Goal: Task Accomplishment & Management: Manage account settings

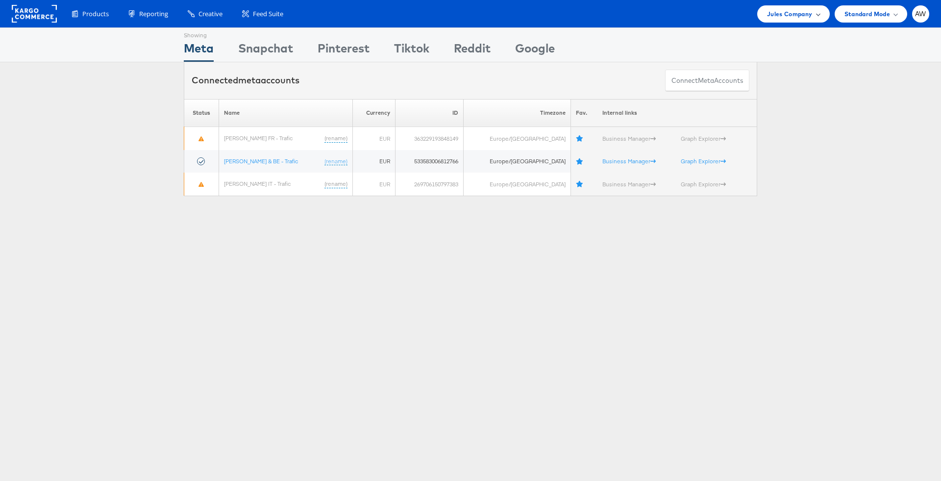
click at [784, 18] on span "Jules Company" at bounding box center [789, 14] width 45 height 10
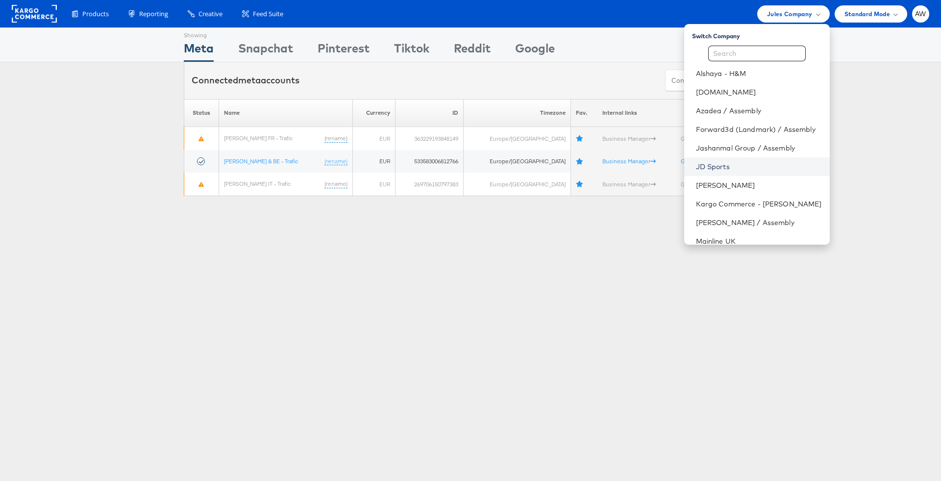
click at [771, 167] on link "JD Sports" at bounding box center [759, 167] width 126 height 10
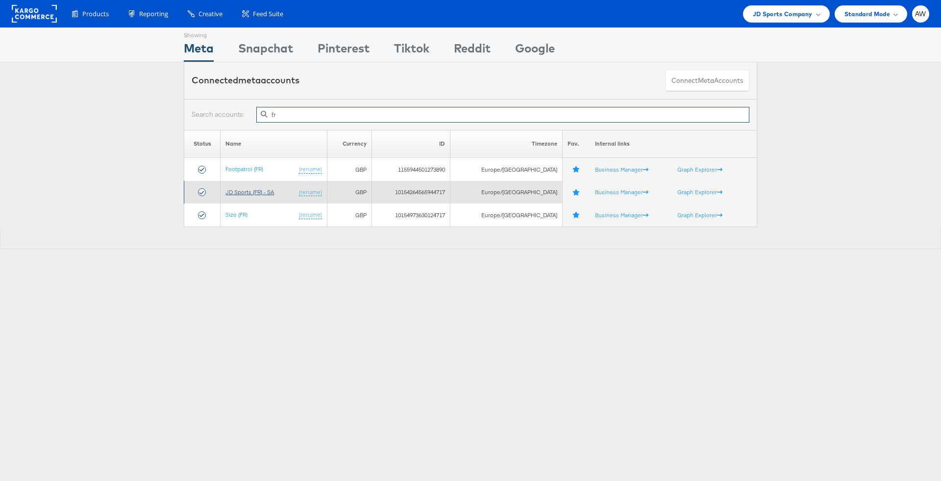
type input "fr"
click at [267, 193] on link "JD Sports (FR) - SA" at bounding box center [249, 191] width 49 height 7
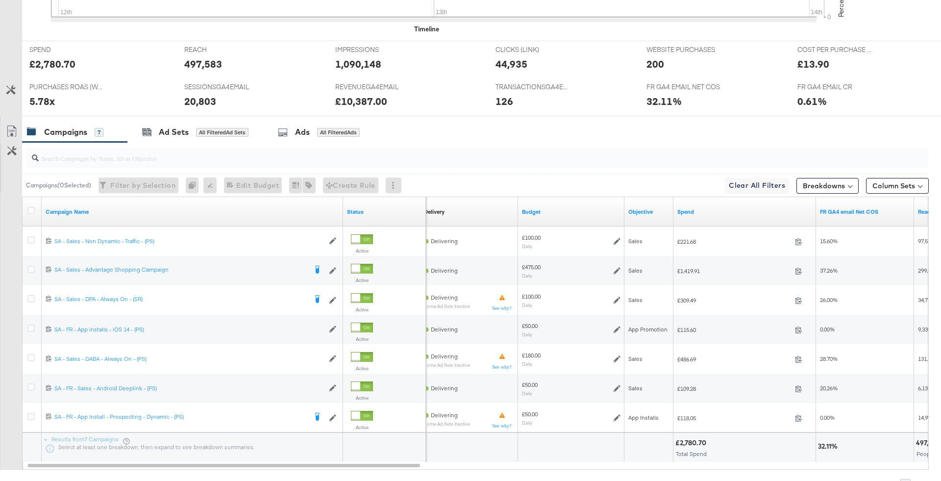
scroll to position [125, 0]
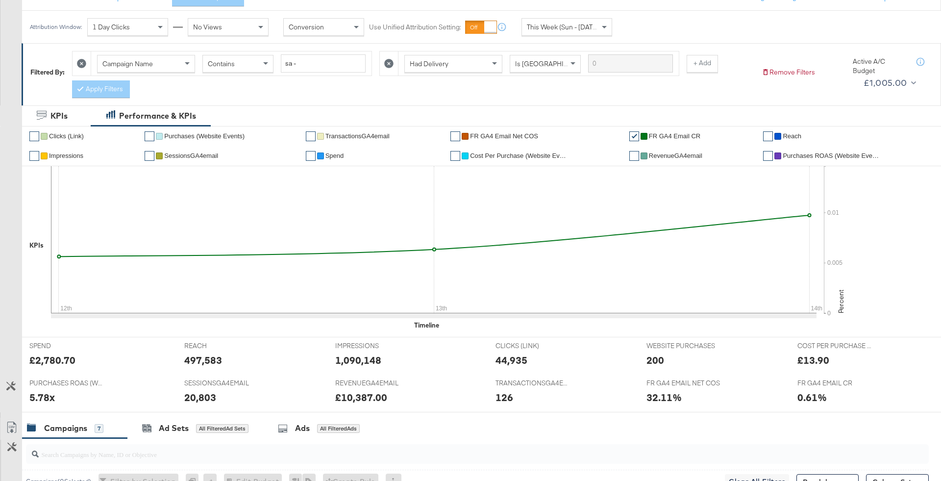
click at [555, 23] on span "This Week (Sun - [DATE])" at bounding box center [563, 27] width 73 height 9
click at [632, 29] on div "[DATE]" at bounding box center [639, 31] width 16 height 8
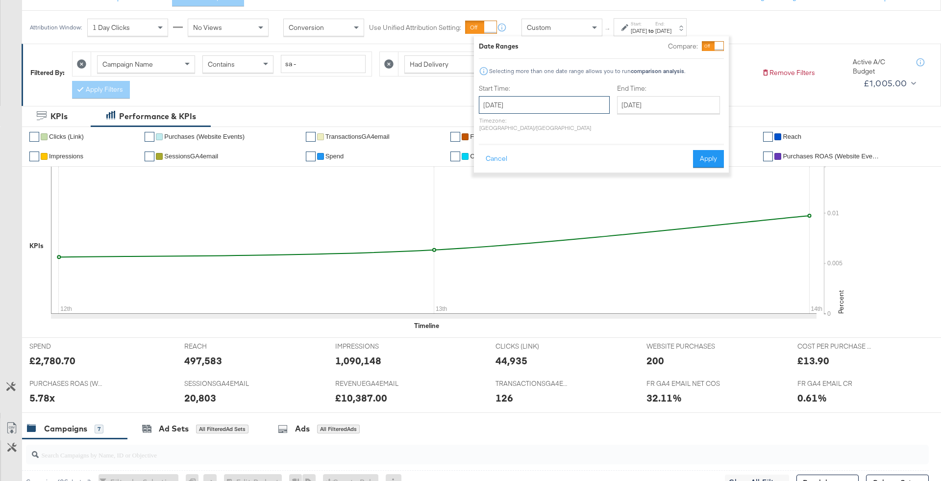
click at [550, 101] on input "[DATE]" at bounding box center [544, 105] width 131 height 18
click at [488, 179] on td "12" at bounding box center [490, 182] width 17 height 14
type input "[DATE]"
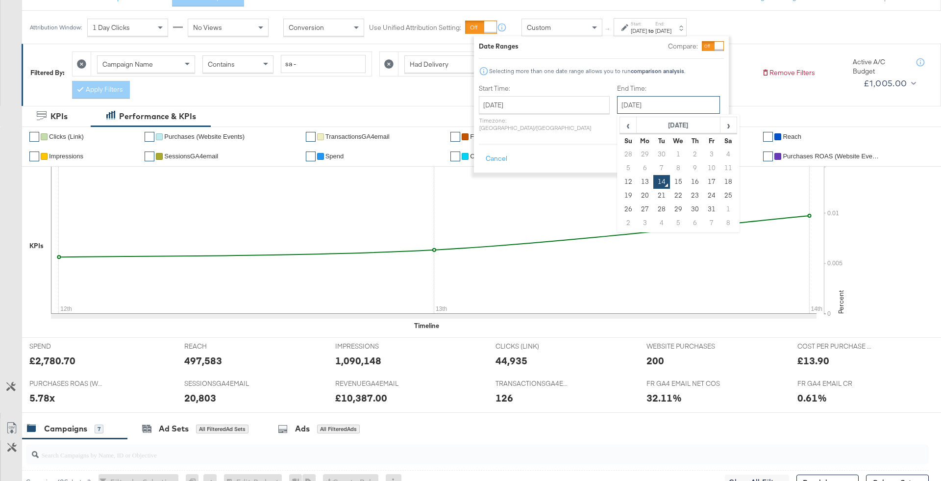
click at [672, 106] on input "[DATE]" at bounding box center [668, 105] width 103 height 18
click at [636, 182] on td "13" at bounding box center [644, 182] width 17 height 14
type input "[DATE]"
click at [699, 155] on button "Apply" at bounding box center [708, 159] width 31 height 18
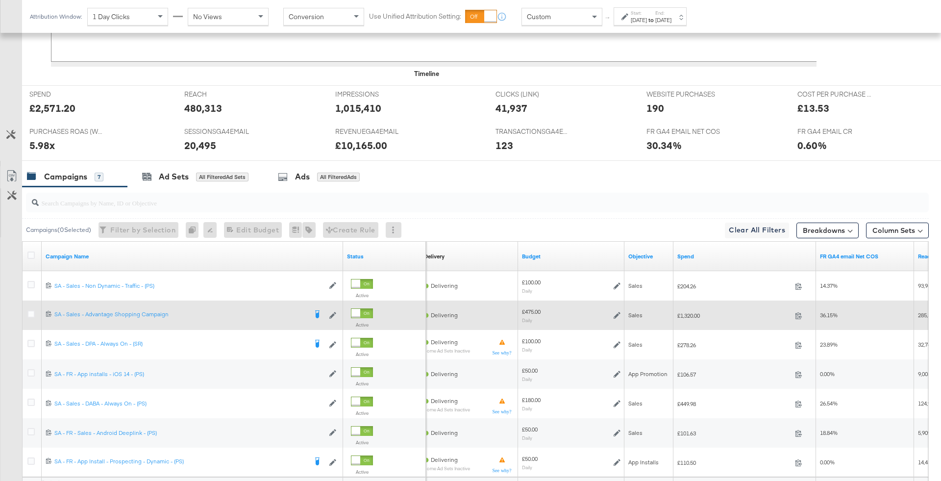
scroll to position [472, 0]
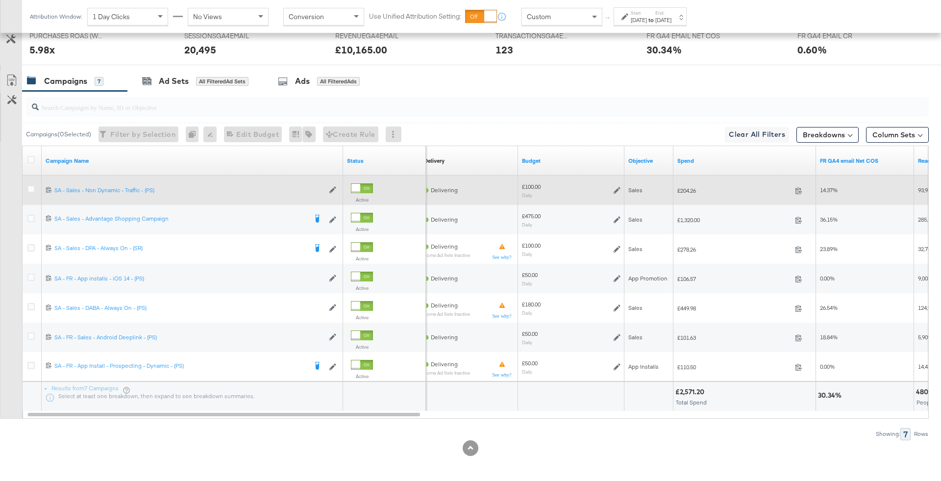
click at [686, 190] on span "£204.26" at bounding box center [734, 190] width 114 height 7
copy span "204.26"
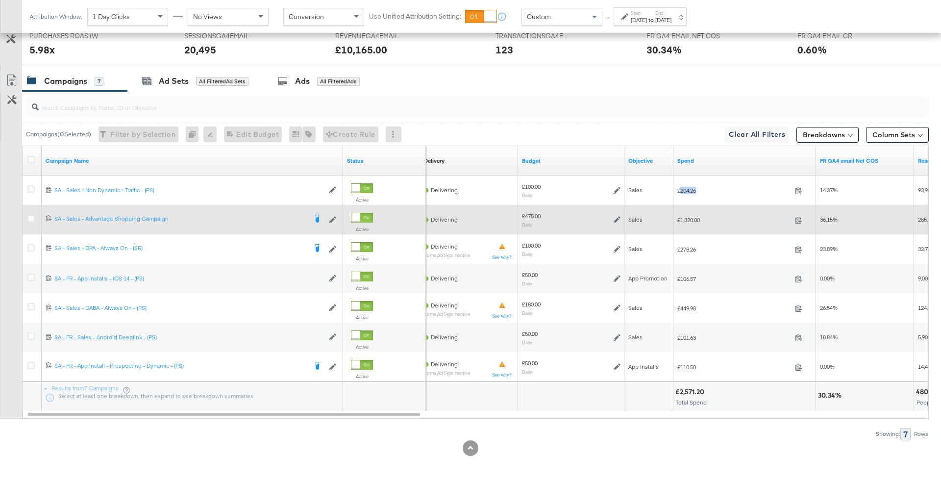
click at [692, 220] on span "£1,320.00" at bounding box center [734, 219] width 114 height 7
copy span "1,320.00"
click at [613, 218] on icon at bounding box center [616, 219] width 7 height 7
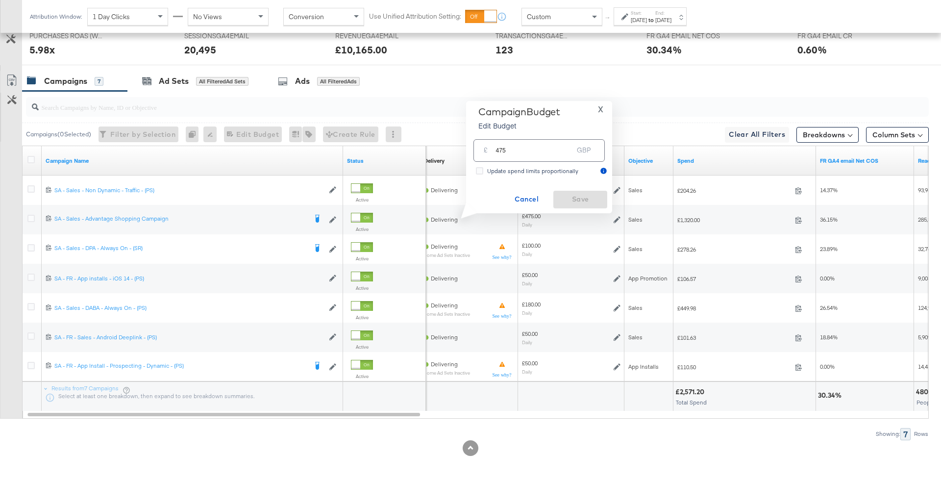
click at [525, 146] on input "475" at bounding box center [533, 146] width 77 height 21
type input "405"
click at [577, 196] on span "Save" at bounding box center [580, 199] width 46 height 12
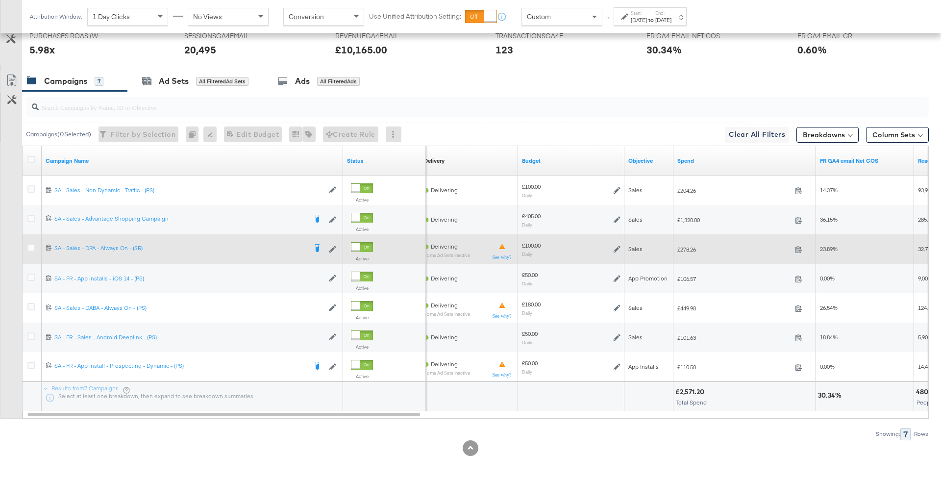
click at [685, 247] on span "£278.26" at bounding box center [734, 248] width 114 height 7
copy span "278.26"
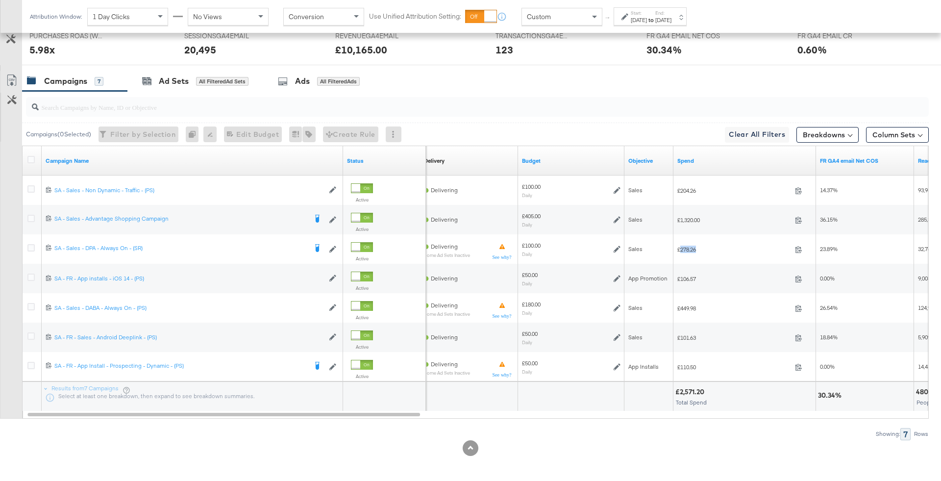
click at [351, 102] on input "search" at bounding box center [442, 103] width 807 height 19
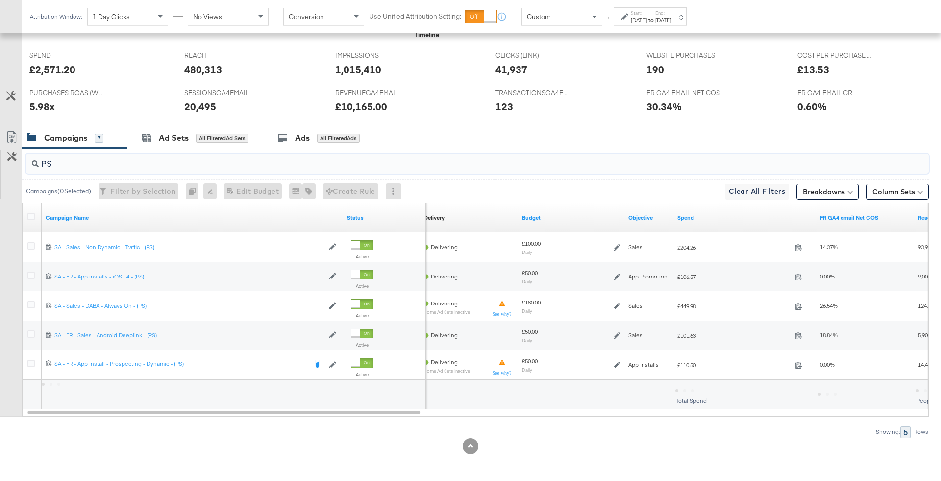
scroll to position [413, 0]
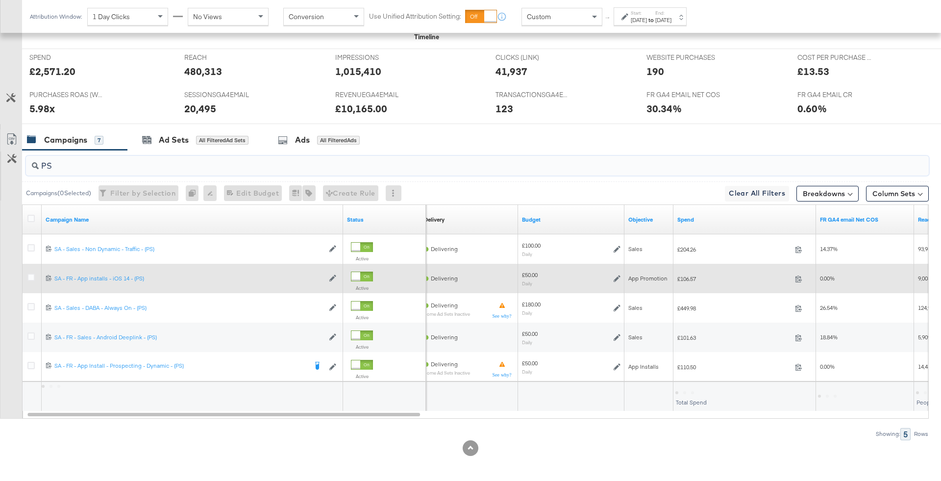
type input "PS"
click at [26, 274] on div at bounding box center [33, 278] width 18 height 18
click at [31, 277] on icon at bounding box center [30, 276] width 7 height 7
click at [0, 0] on input "checkbox" at bounding box center [0, 0] width 0 height 0
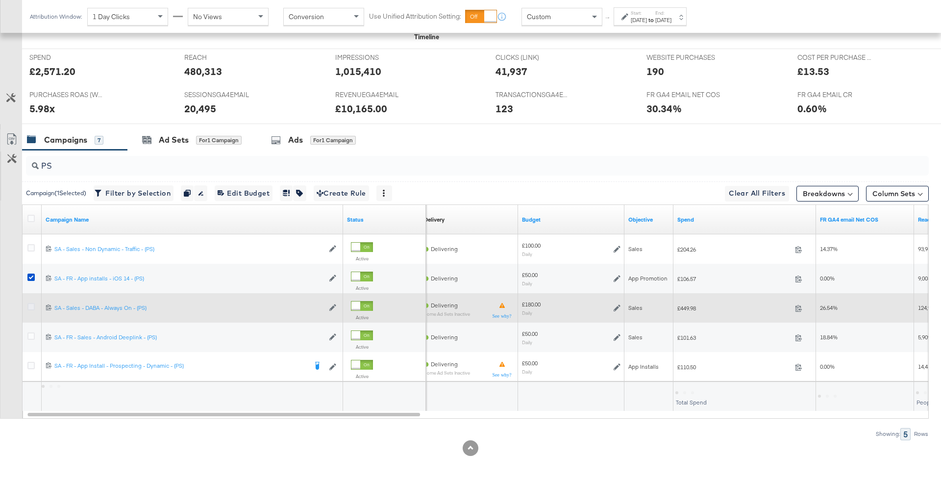
click at [31, 305] on icon at bounding box center [30, 306] width 7 height 7
click at [0, 0] on input "checkbox" at bounding box center [0, 0] width 0 height 0
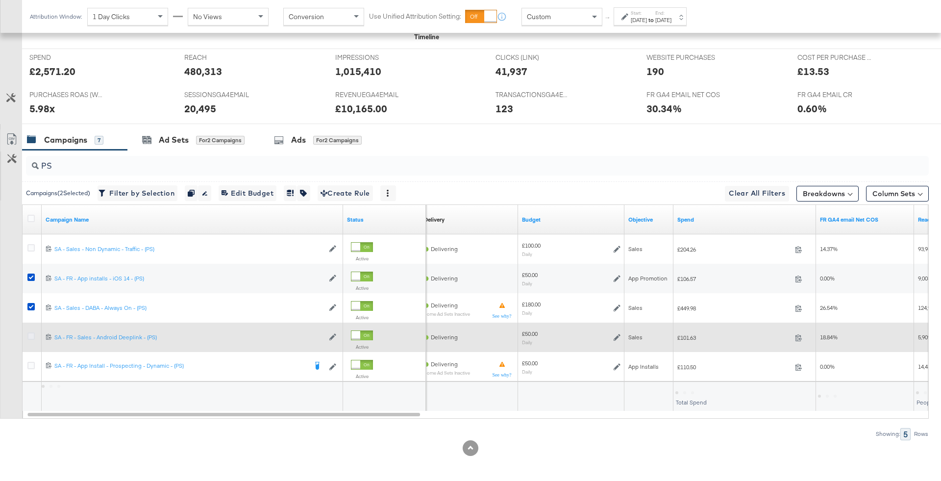
click at [31, 334] on icon at bounding box center [30, 335] width 7 height 7
click at [0, 0] on input "checkbox" at bounding box center [0, 0] width 0 height 0
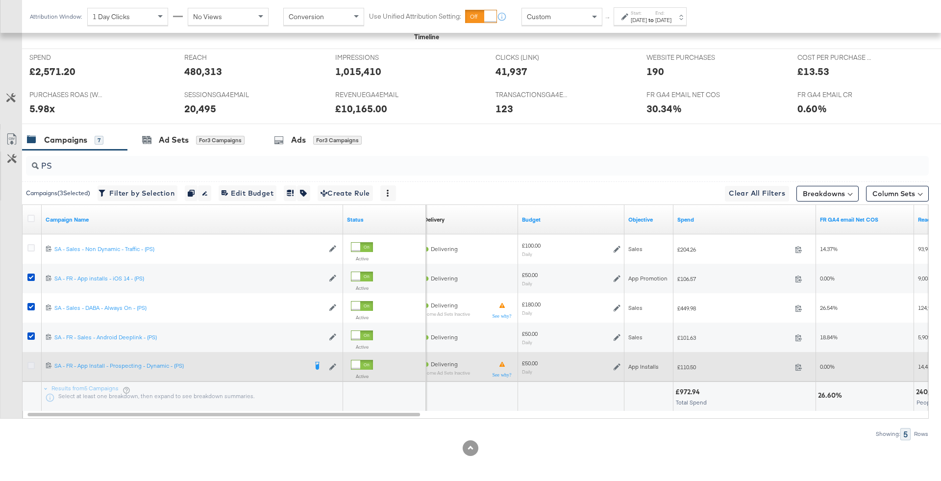
click at [31, 364] on icon at bounding box center [30, 365] width 7 height 7
click at [0, 0] on input "checkbox" at bounding box center [0, 0] width 0 height 0
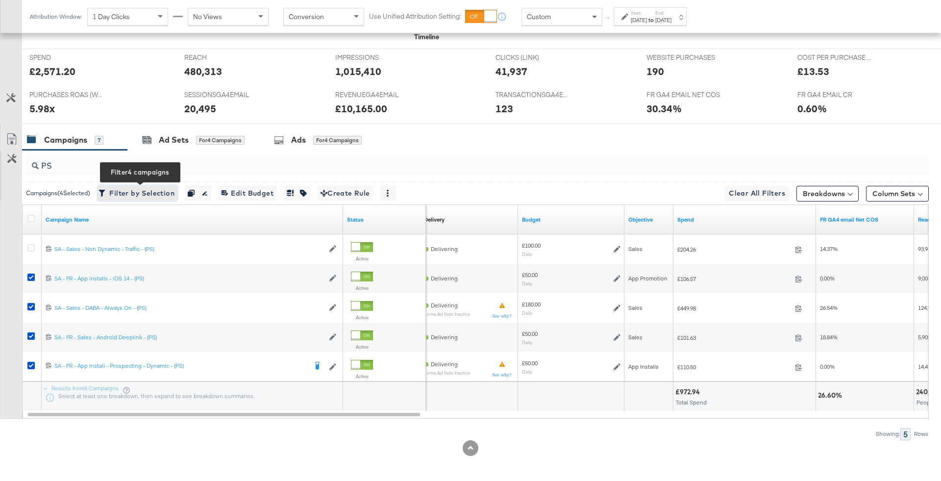
click at [144, 196] on span "Filter by Selection Filter 4 campaigns" at bounding box center [137, 193] width 74 height 12
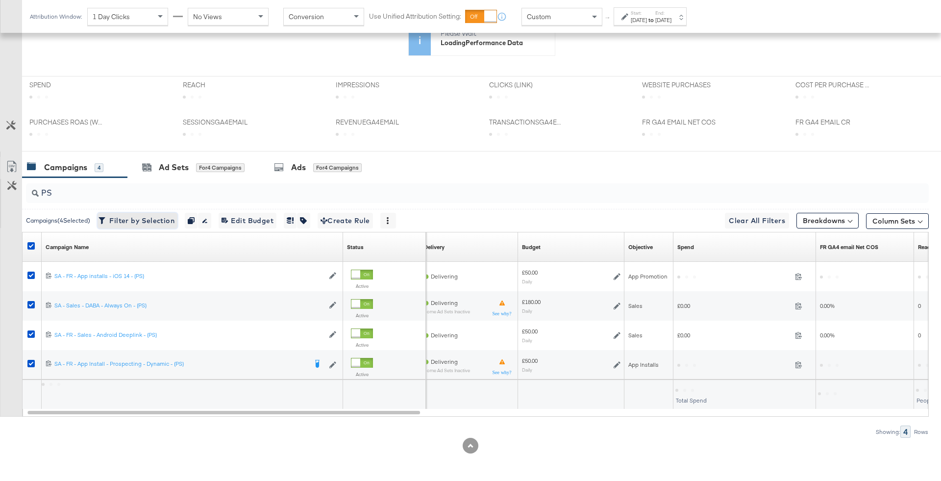
scroll to position [275, 0]
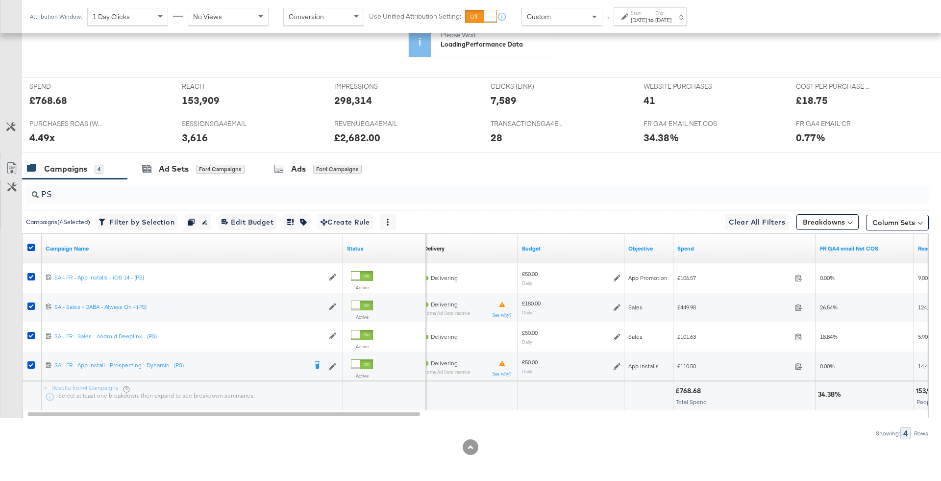
click at [692, 389] on div "£768.68" at bounding box center [689, 390] width 28 height 9
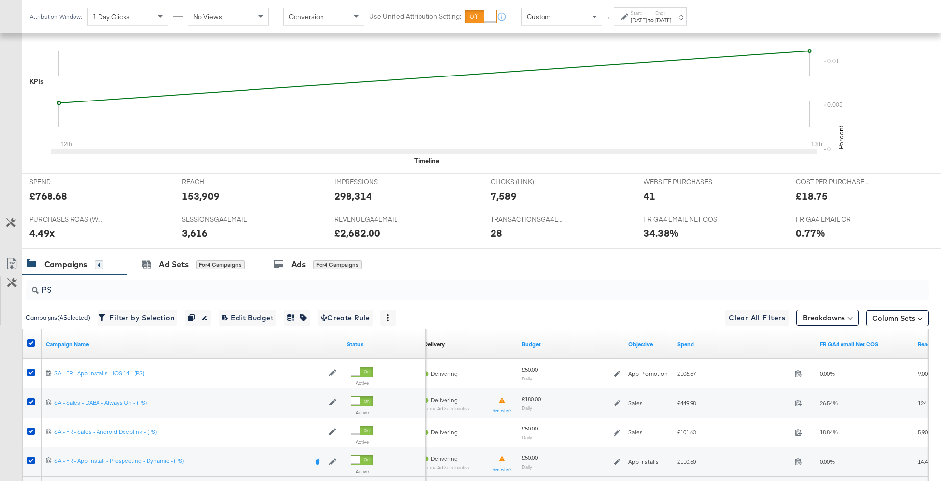
scroll to position [370, 0]
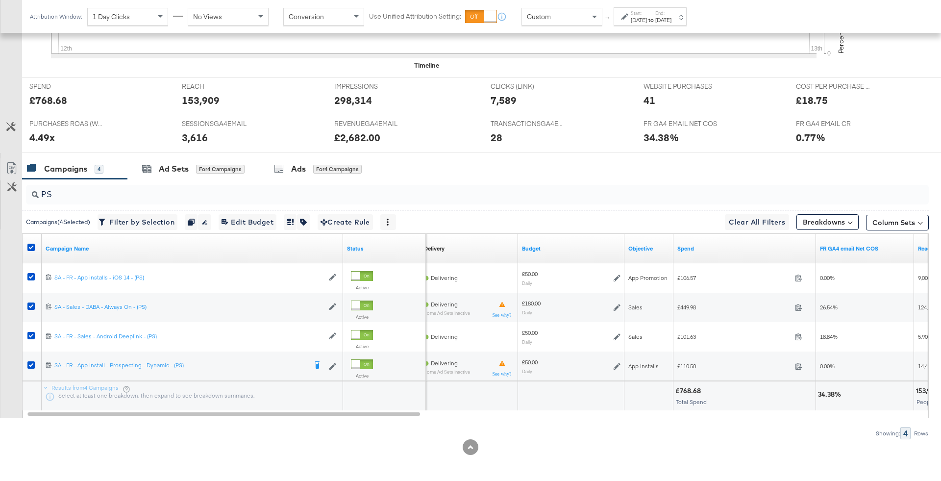
click at [692, 389] on div "£768.68" at bounding box center [689, 390] width 28 height 9
copy div "768.68"
click at [31, 246] on icon at bounding box center [30, 246] width 7 height 7
click at [0, 0] on input "checkbox" at bounding box center [0, 0] width 0 height 0
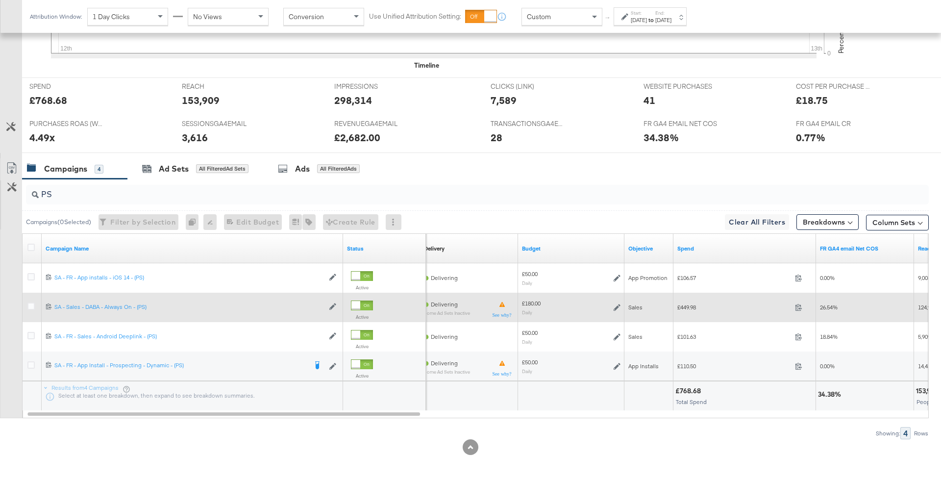
click at [35, 303] on div at bounding box center [32, 307] width 10 height 10
click at [33, 302] on icon at bounding box center [30, 305] width 7 height 7
click at [0, 0] on input "checkbox" at bounding box center [0, 0] width 0 height 0
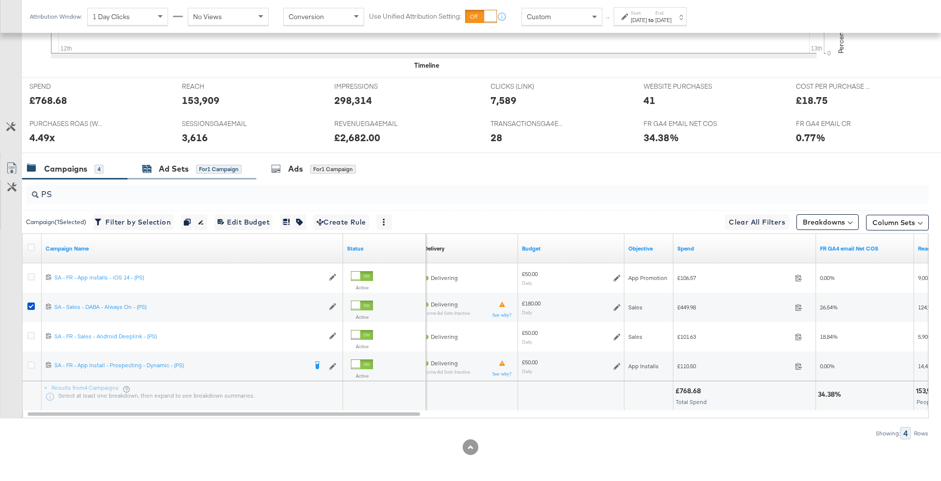
click at [181, 168] on div "Ad Sets" at bounding box center [174, 168] width 30 height 11
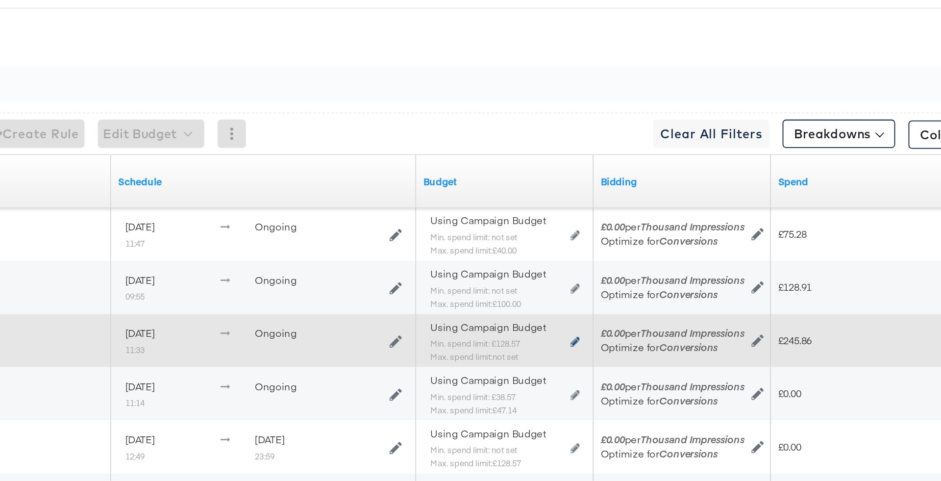
click at [679, 336] on icon at bounding box center [681, 336] width 5 height 5
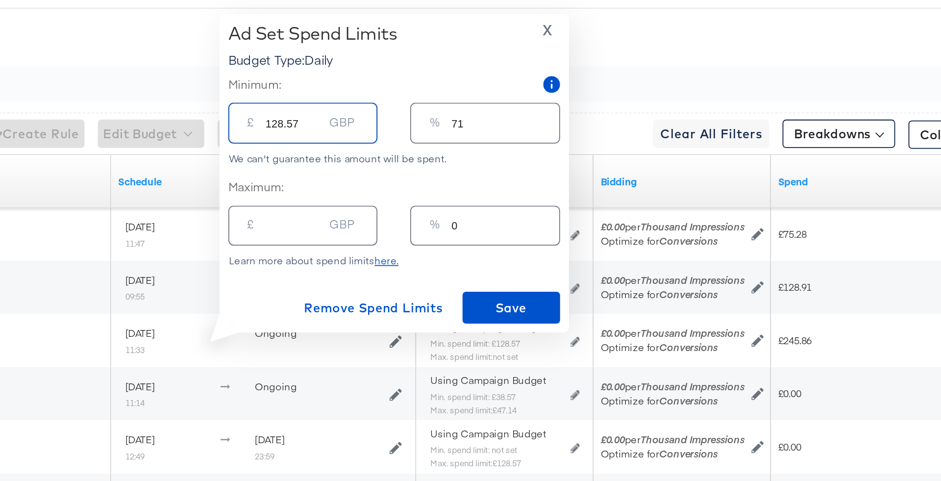
click at [518, 218] on input "128.57" at bounding box center [525, 211] width 31 height 21
type input "1"
type input "10"
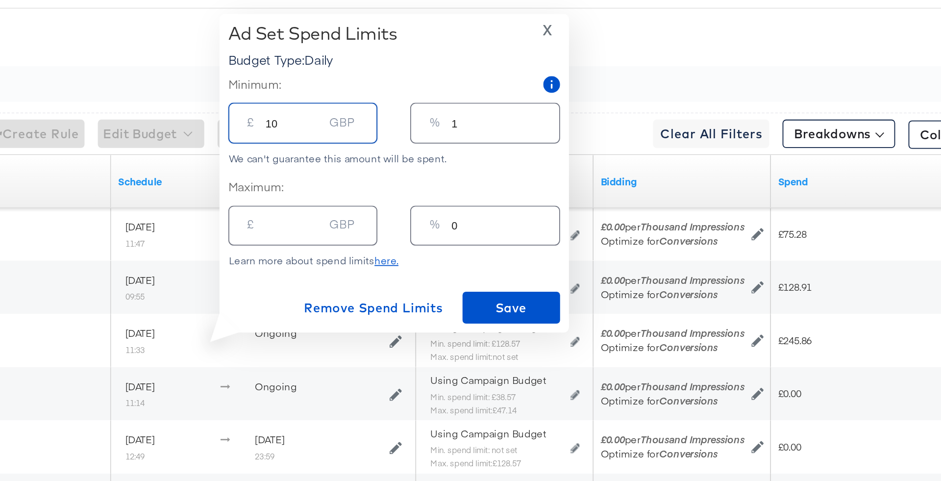
type input "6"
type input "1"
type input "1.7"
type input "1.75"
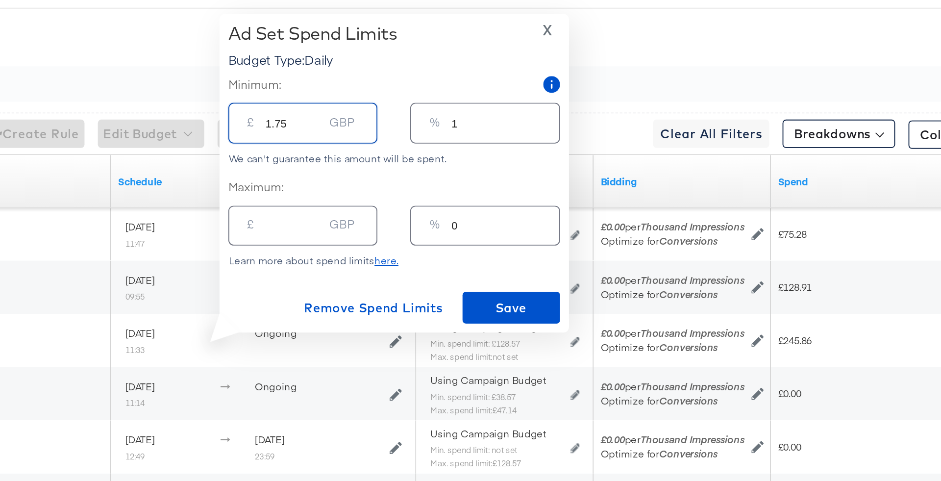
click at [515, 217] on input "1.75" at bounding box center [525, 211] width 31 height 21
type input "175"
type input "97"
type input "75"
type input "42"
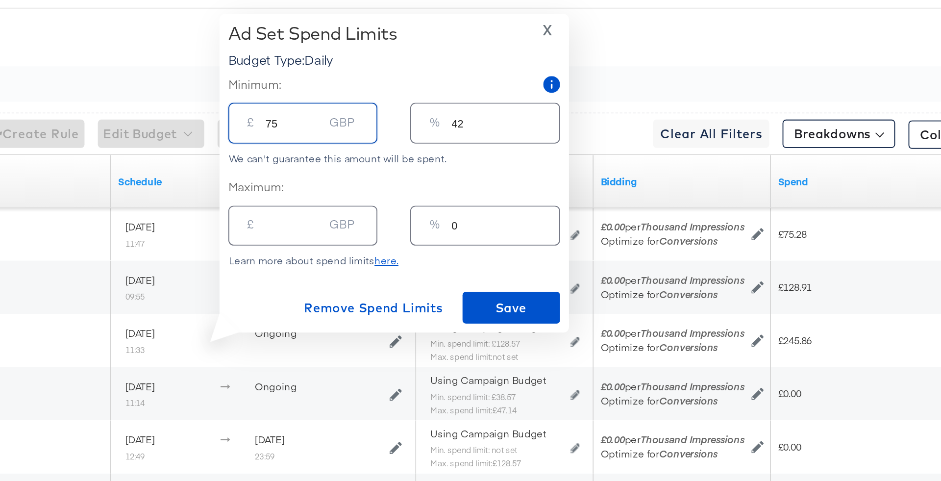
type input "75.00"
click at [613, 218] on input "42" at bounding box center [642, 211] width 59 height 21
type input "3"
type input "5.40"
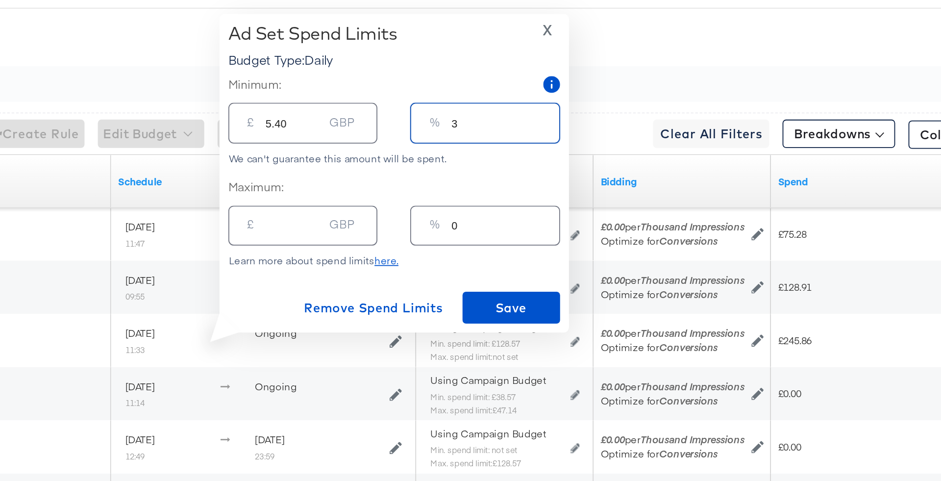
type input "33"
type input "59.40"
type input "33"
click at [637, 236] on div "We can't guarantee this amount will be spent." at bounding box center [581, 235] width 183 height 7
click at [532, 222] on input "59.40" at bounding box center [525, 211] width 31 height 21
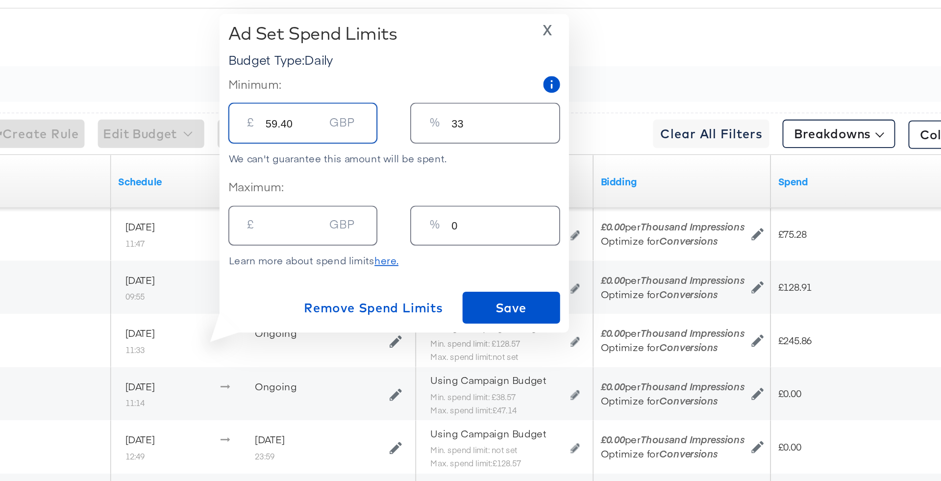
type input "59.4"
type input "59"
type input "5"
type input "3"
type input "5.006"
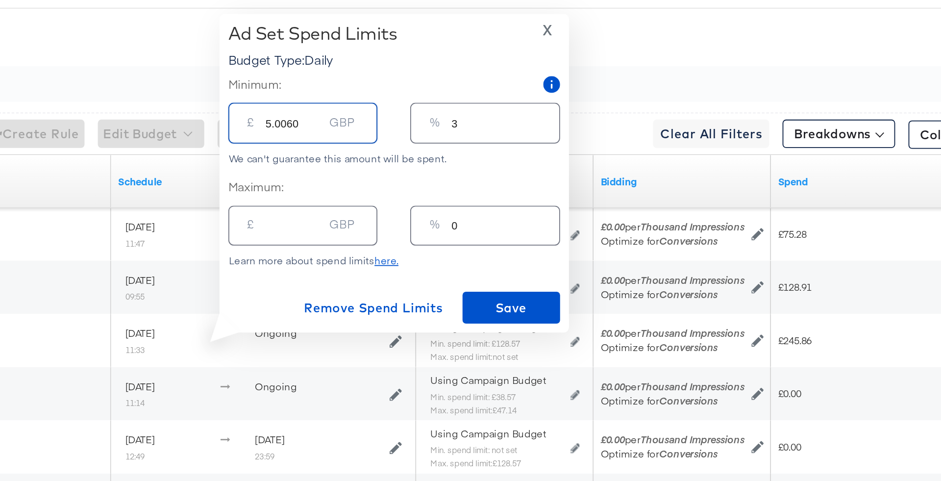
click at [519, 219] on input "5.0060" at bounding box center [525, 211] width 31 height 21
click at [520, 219] on input "5.0060" at bounding box center [525, 211] width 31 height 21
type input "5.060"
type input "5.60"
type input "560"
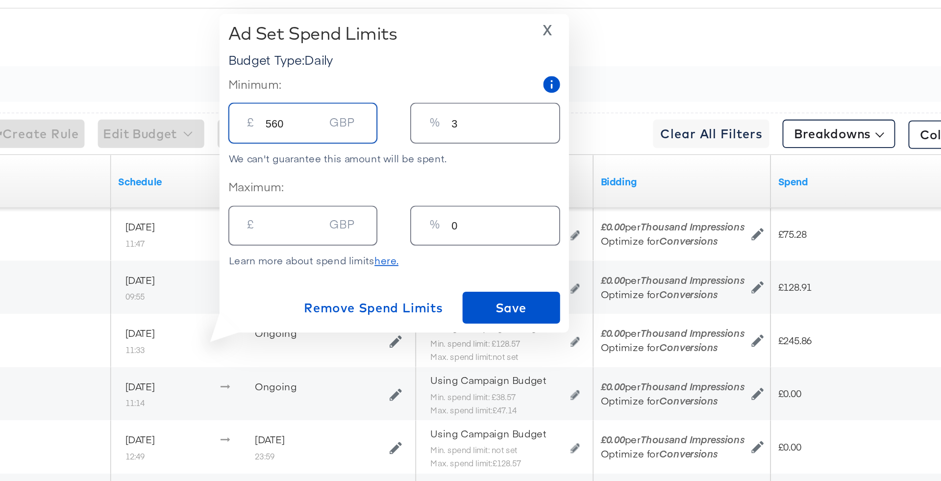
type input "311"
type input "60"
type input "33"
type input "60.00"
click at [614, 248] on label "Maximum:" at bounding box center [581, 251] width 183 height 9
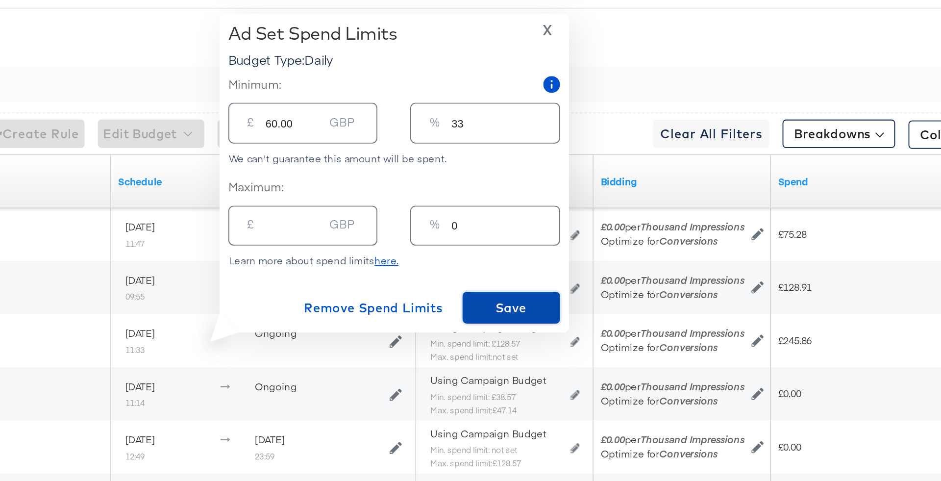
click at [647, 318] on span "Save" at bounding box center [646, 318] width 46 height 12
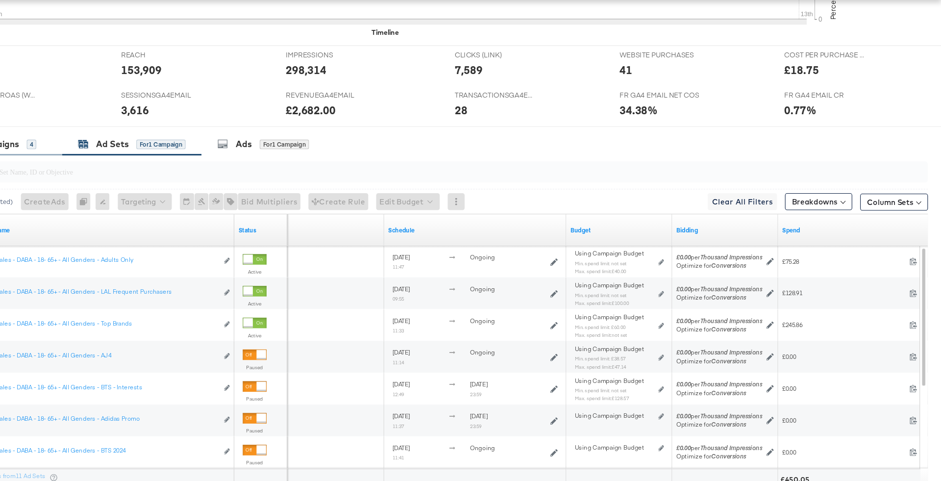
click at [95, 167] on div "4" at bounding box center [99, 169] width 9 height 9
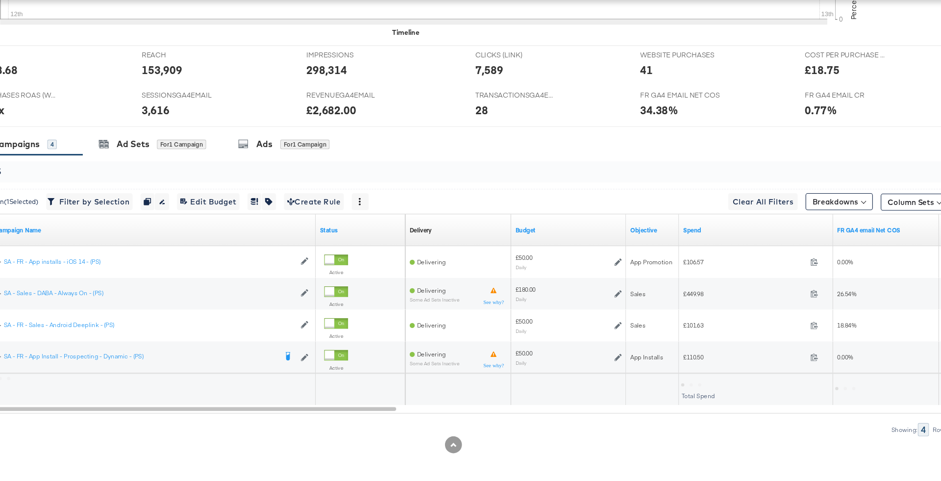
click at [157, 198] on div "PS" at bounding box center [477, 195] width 902 height 20
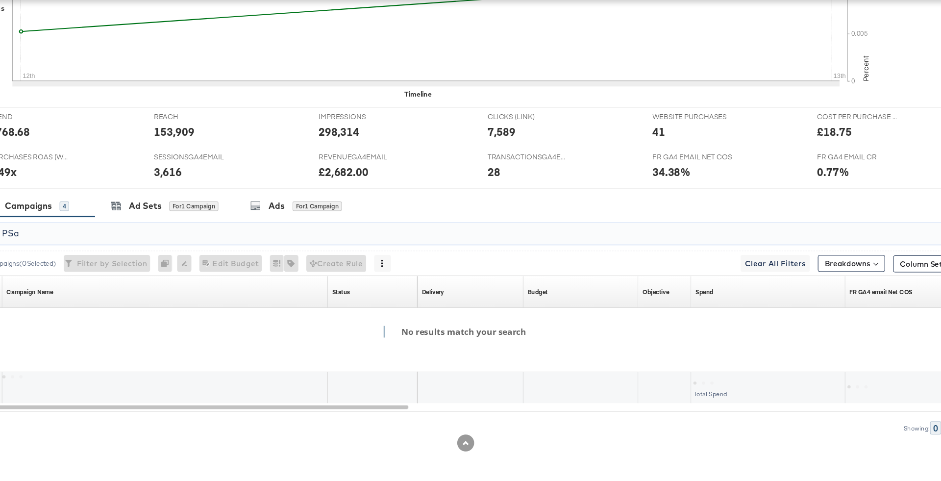
scroll to position [312, 0]
type input "P"
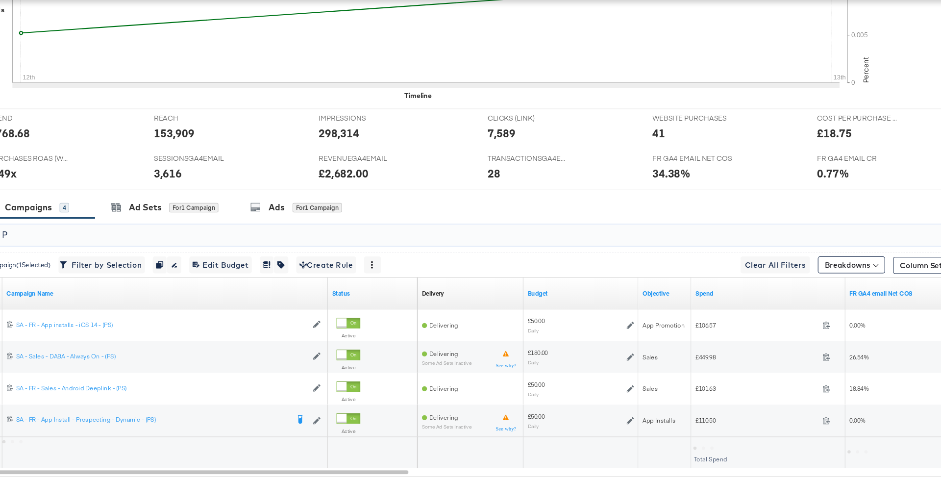
scroll to position [370, 0]
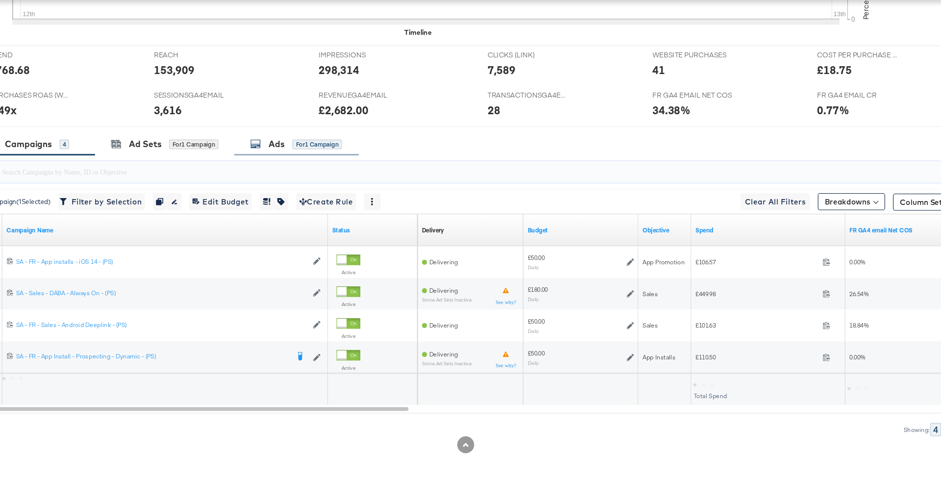
click at [304, 163] on div "Ads for 1 Campaign" at bounding box center [313, 168] width 85 height 11
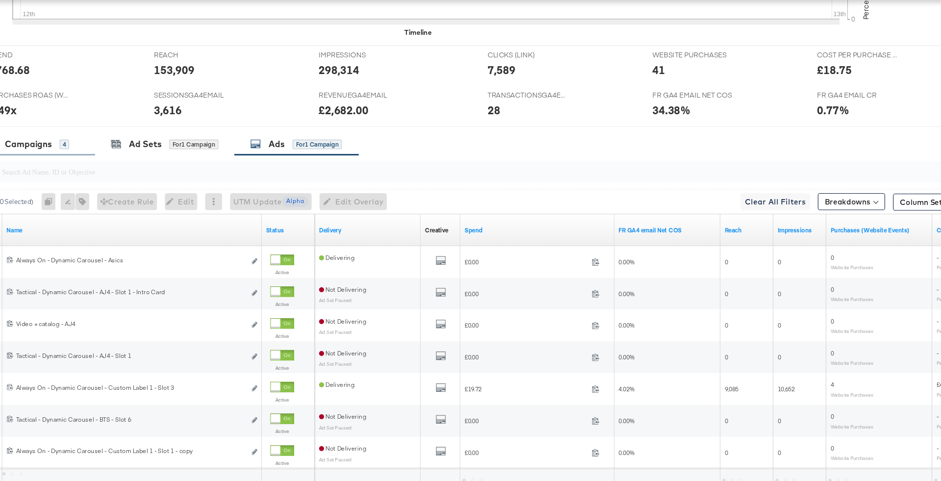
click at [95, 171] on div "4" at bounding box center [99, 169] width 9 height 9
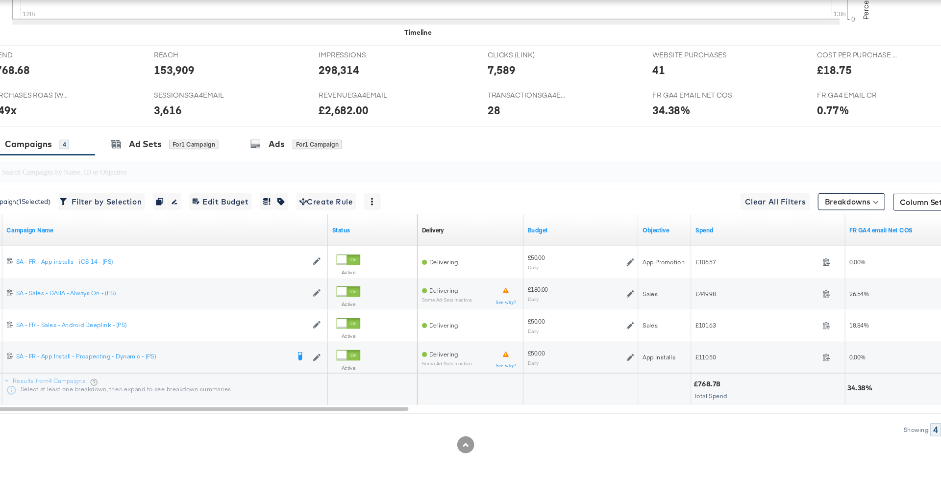
click at [106, 194] on input "search" at bounding box center [442, 190] width 807 height 19
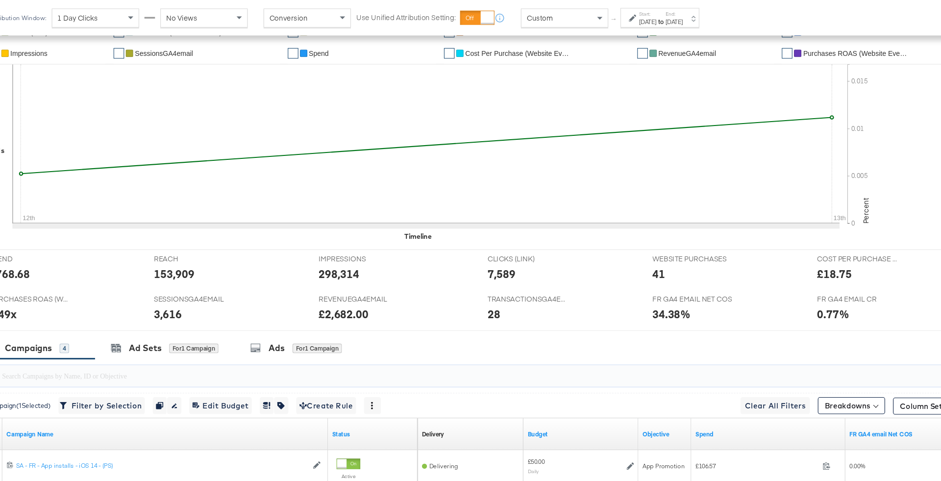
scroll to position [0, 0]
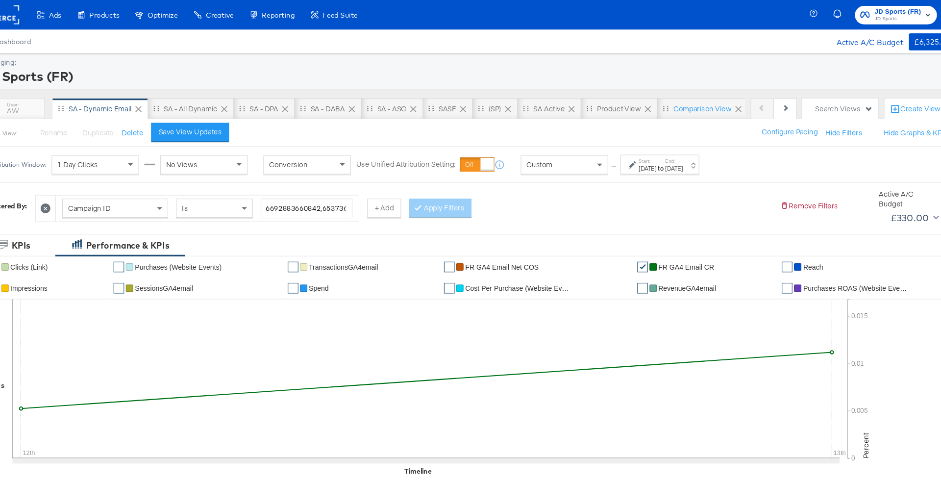
click at [207, 111] on div "This View: Rename Please save your changes before renaming this view Duplicate …" at bounding box center [481, 122] width 919 height 26
click at [198, 95] on div "SA - All Dynamic" at bounding box center [215, 101] width 79 height 20
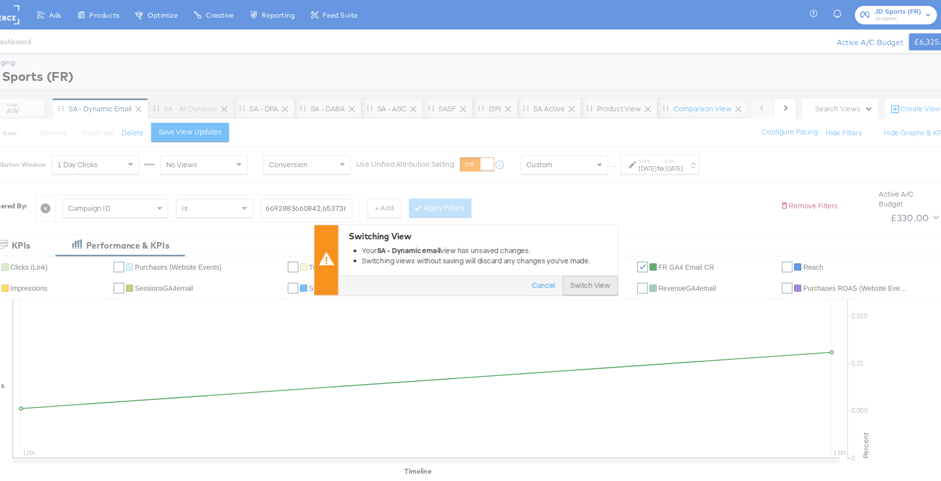
click at [591, 269] on button "Switch View" at bounding box center [585, 264] width 51 height 18
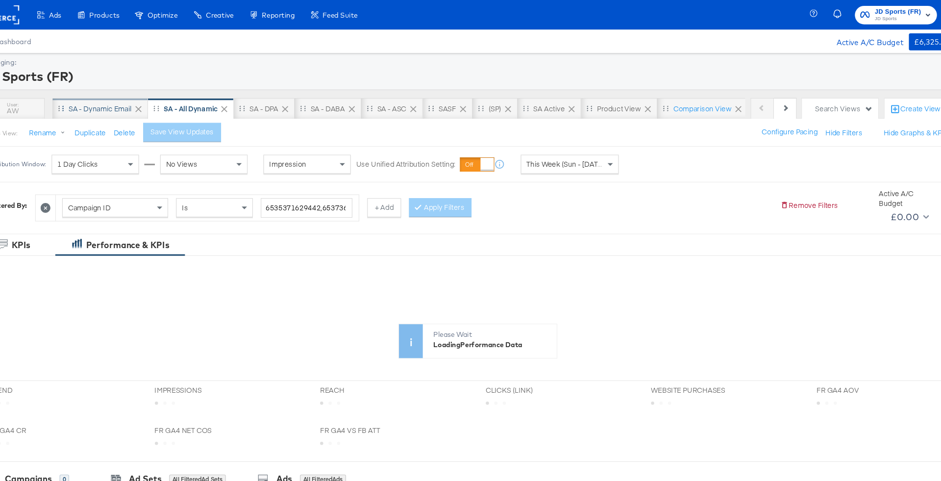
click at [134, 100] on div "SA - Dynamic email" at bounding box center [132, 100] width 58 height 9
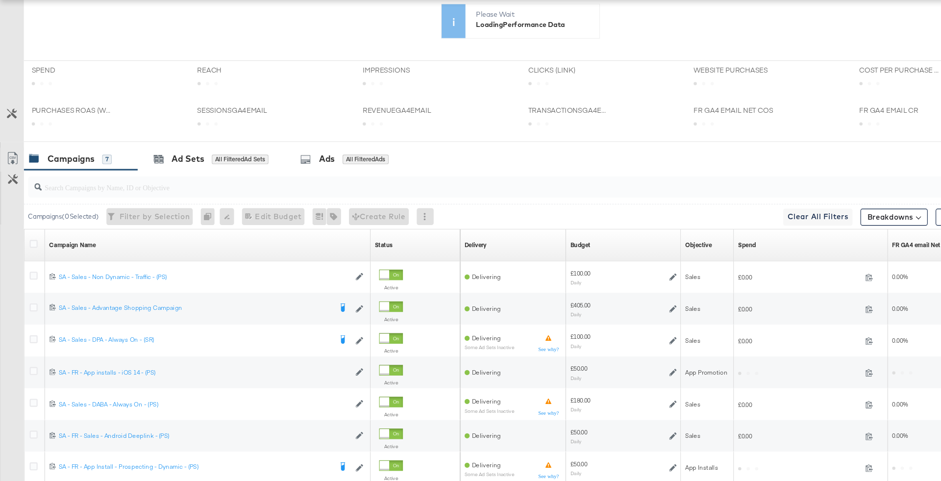
scroll to position [291, 0]
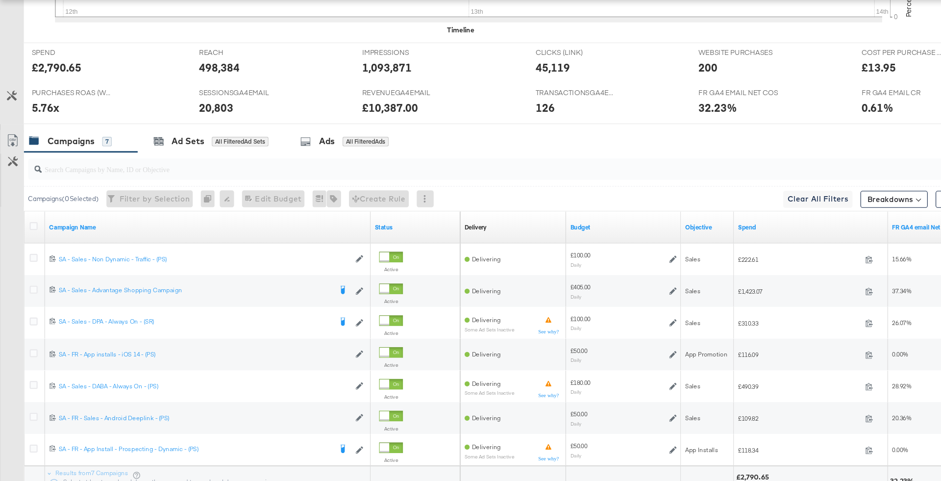
click at [214, 191] on input "search" at bounding box center [442, 188] width 807 height 19
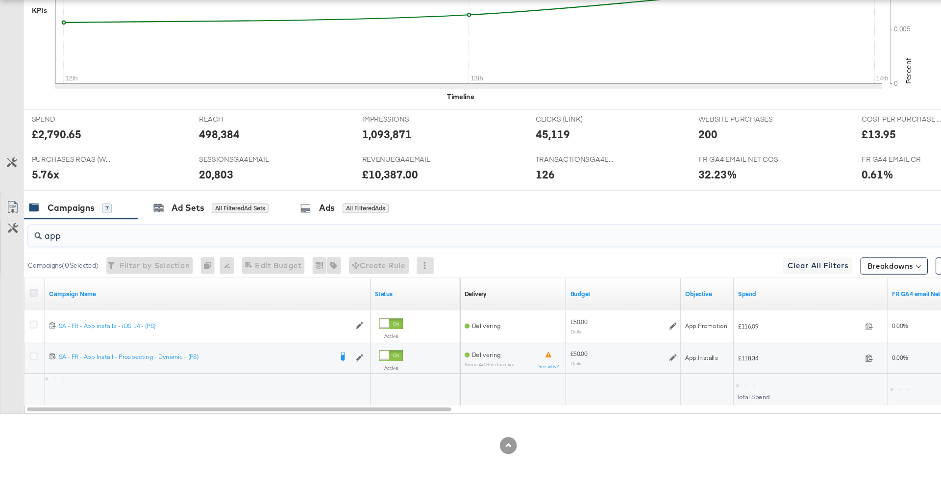
type input "app"
click at [27, 307] on icon at bounding box center [30, 306] width 7 height 7
click at [0, 0] on input "checkbox" at bounding box center [0, 0] width 0 height 0
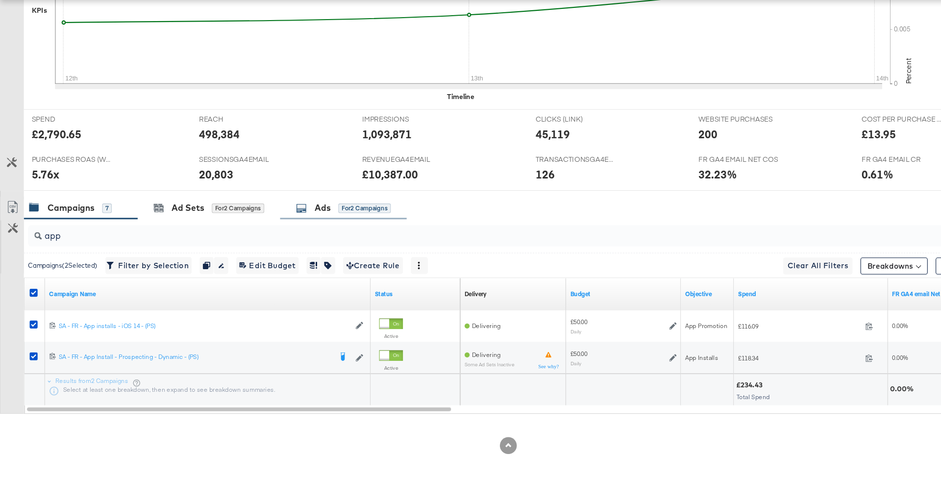
click at [324, 232] on div "Ads for 2 Campaigns" at bounding box center [318, 227] width 88 height 11
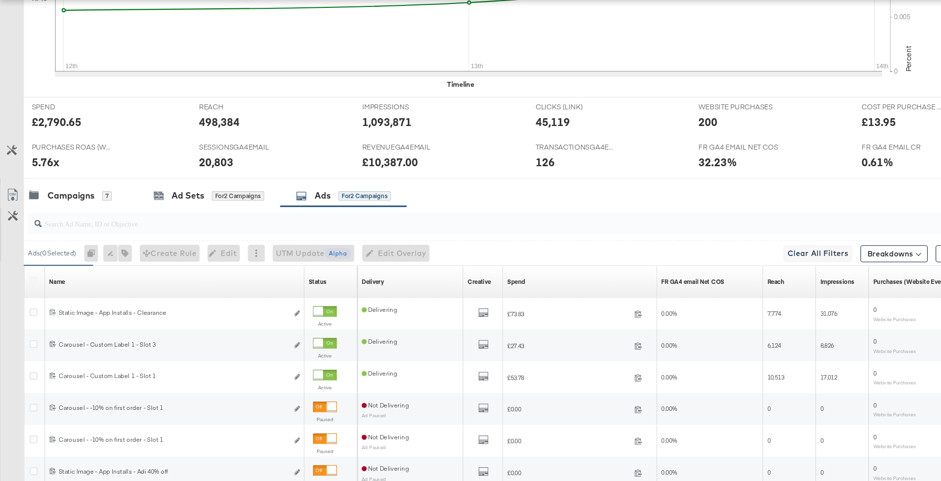
scroll to position [391, 0]
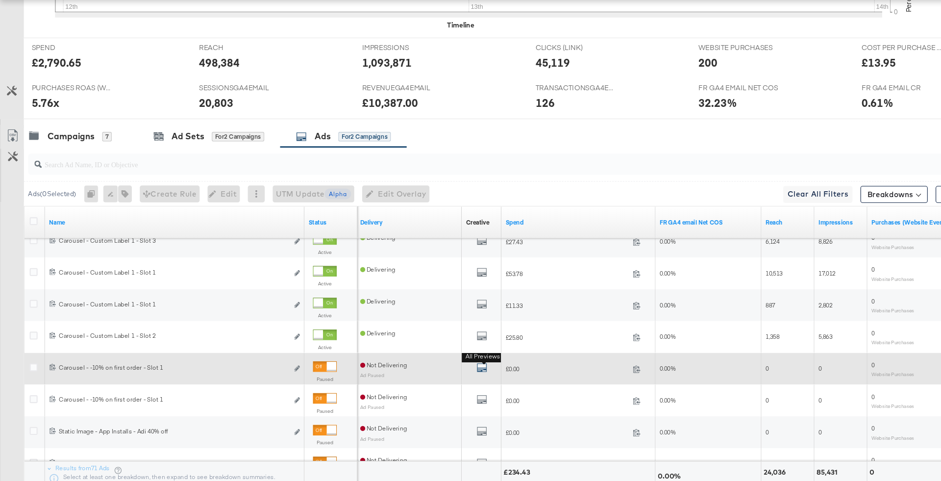
click at [447, 374] on icon "default" at bounding box center [446, 376] width 10 height 10
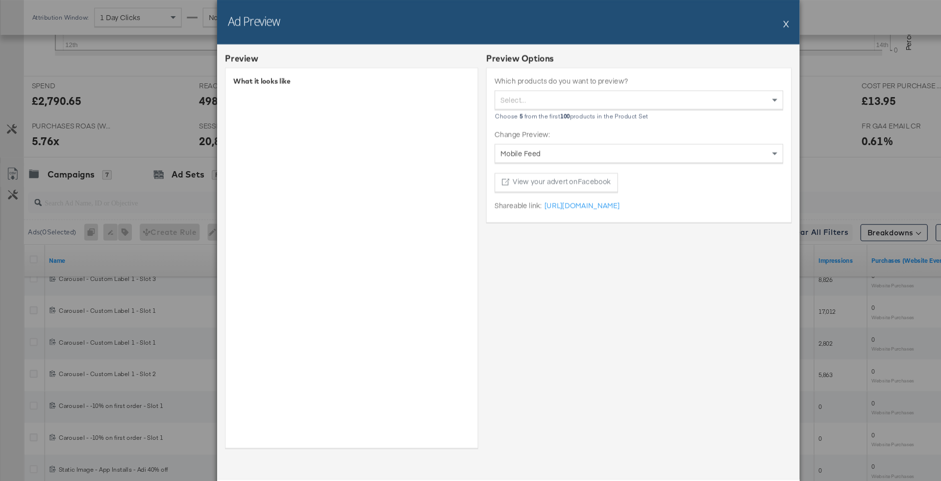
scroll to position [388, 0]
click at [728, 20] on button "X" at bounding box center [727, 22] width 5 height 20
